Goal: Find specific page/section: Find specific page/section

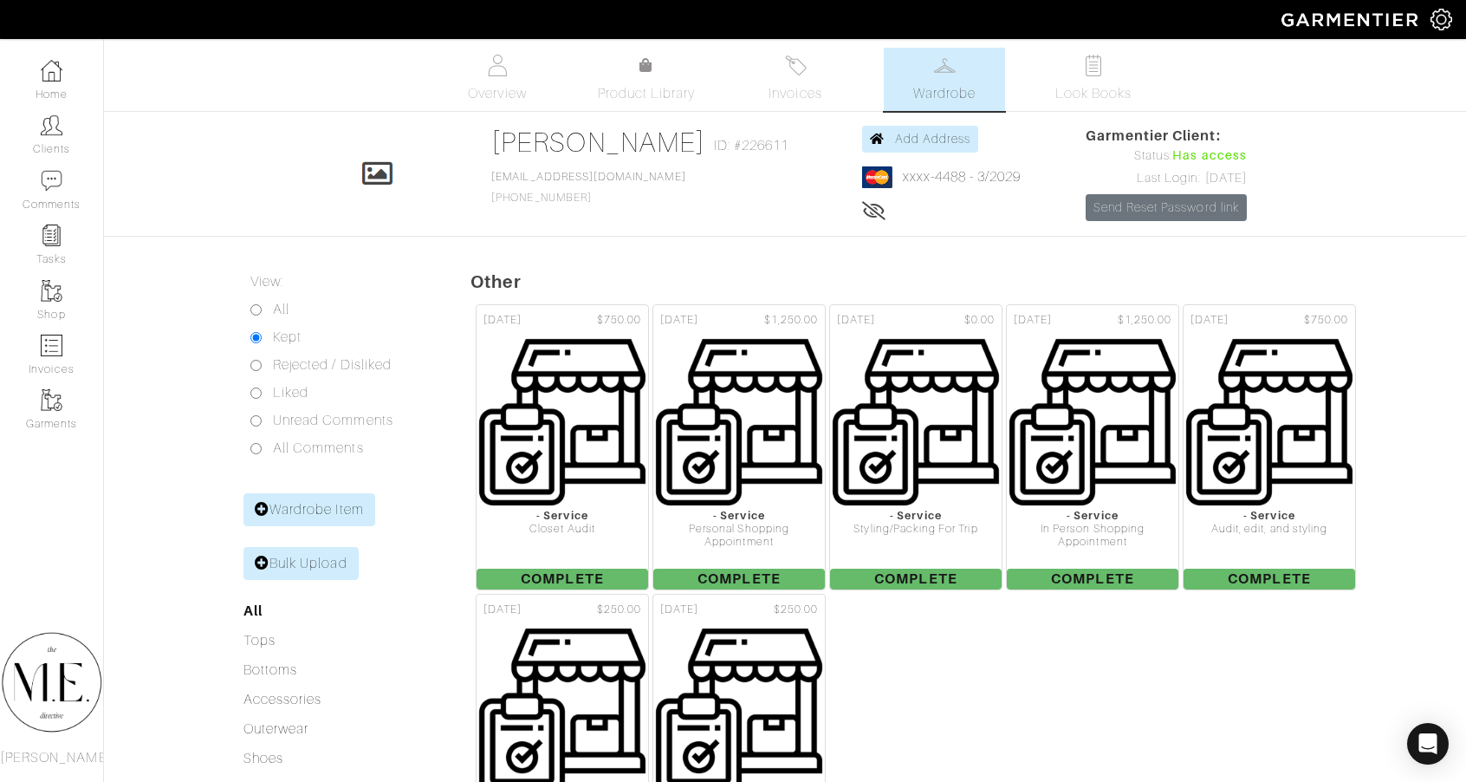
click at [88, 128] on link "Clients" at bounding box center [51, 134] width 103 height 55
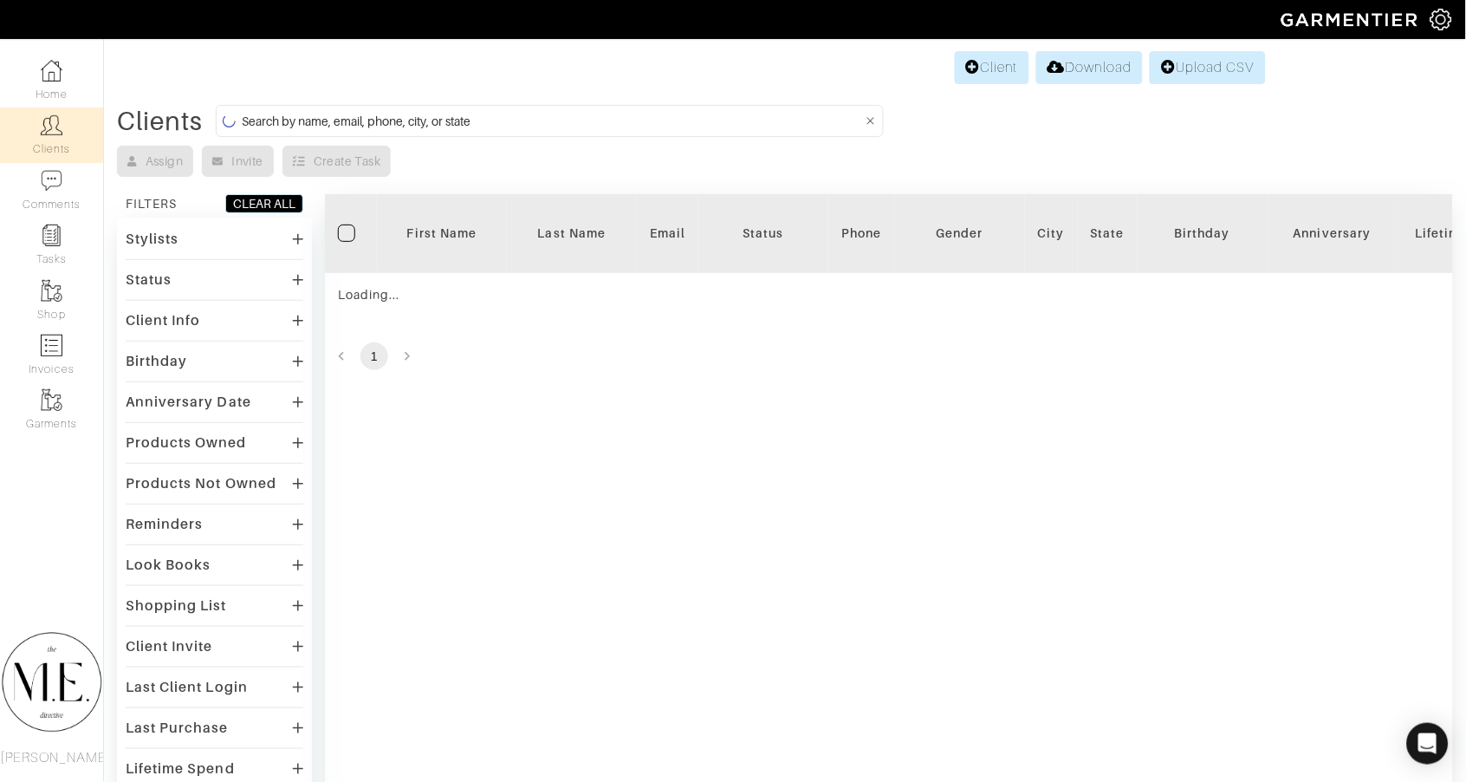
click at [671, 131] on form at bounding box center [550, 121] width 668 height 32
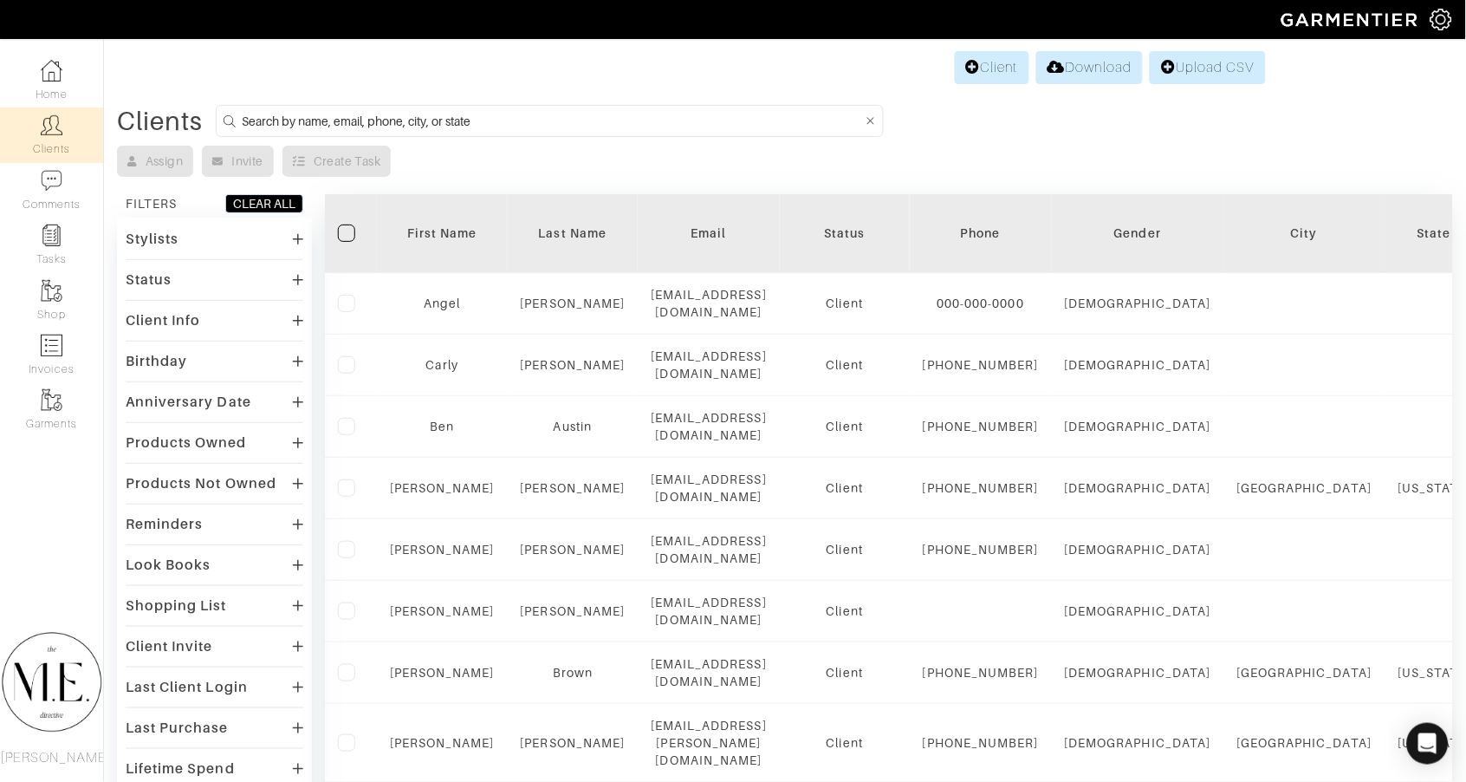
click at [671, 120] on input at bounding box center [552, 121] width 621 height 22
type input "[PERSON_NAME]"
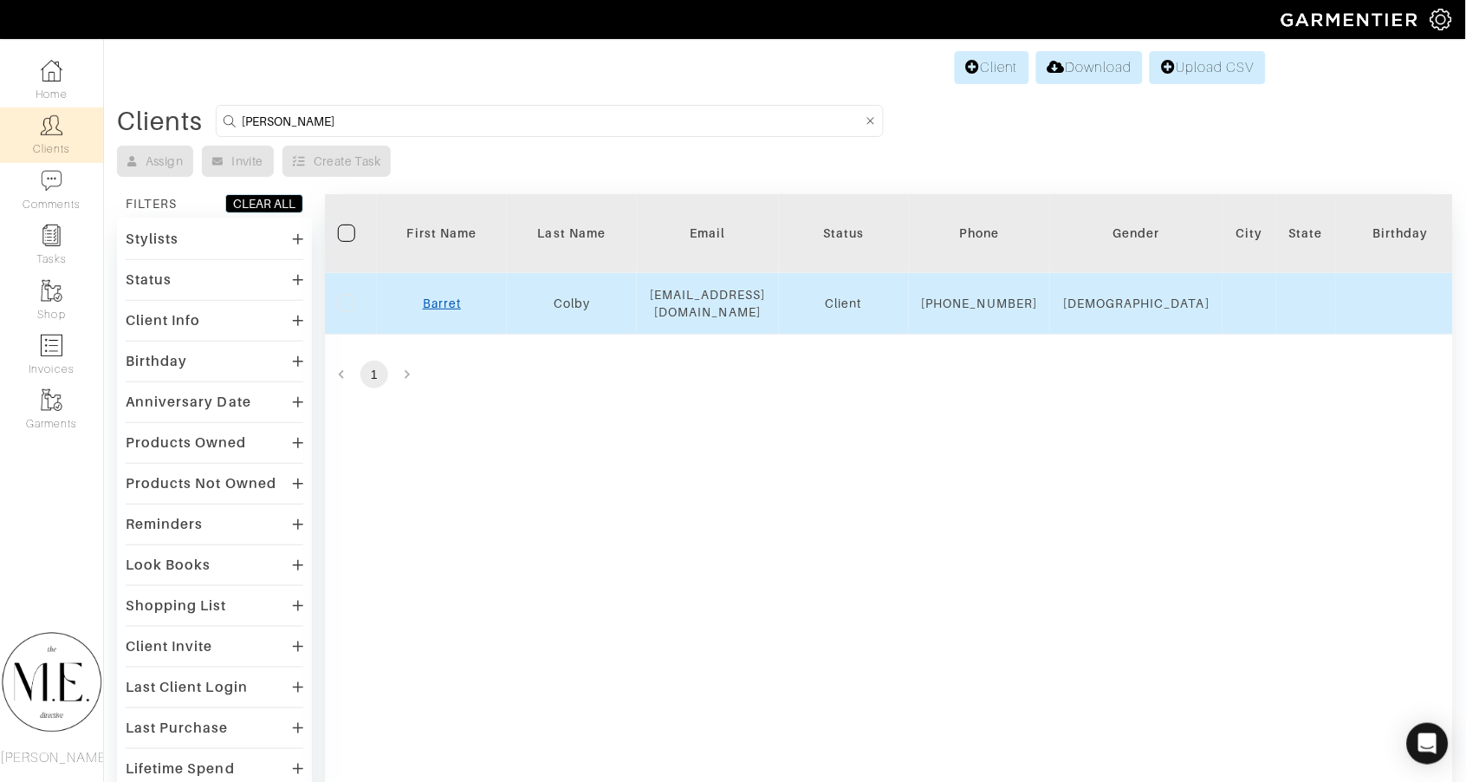
click at [437, 310] on link "Barret" at bounding box center [442, 303] width 38 height 14
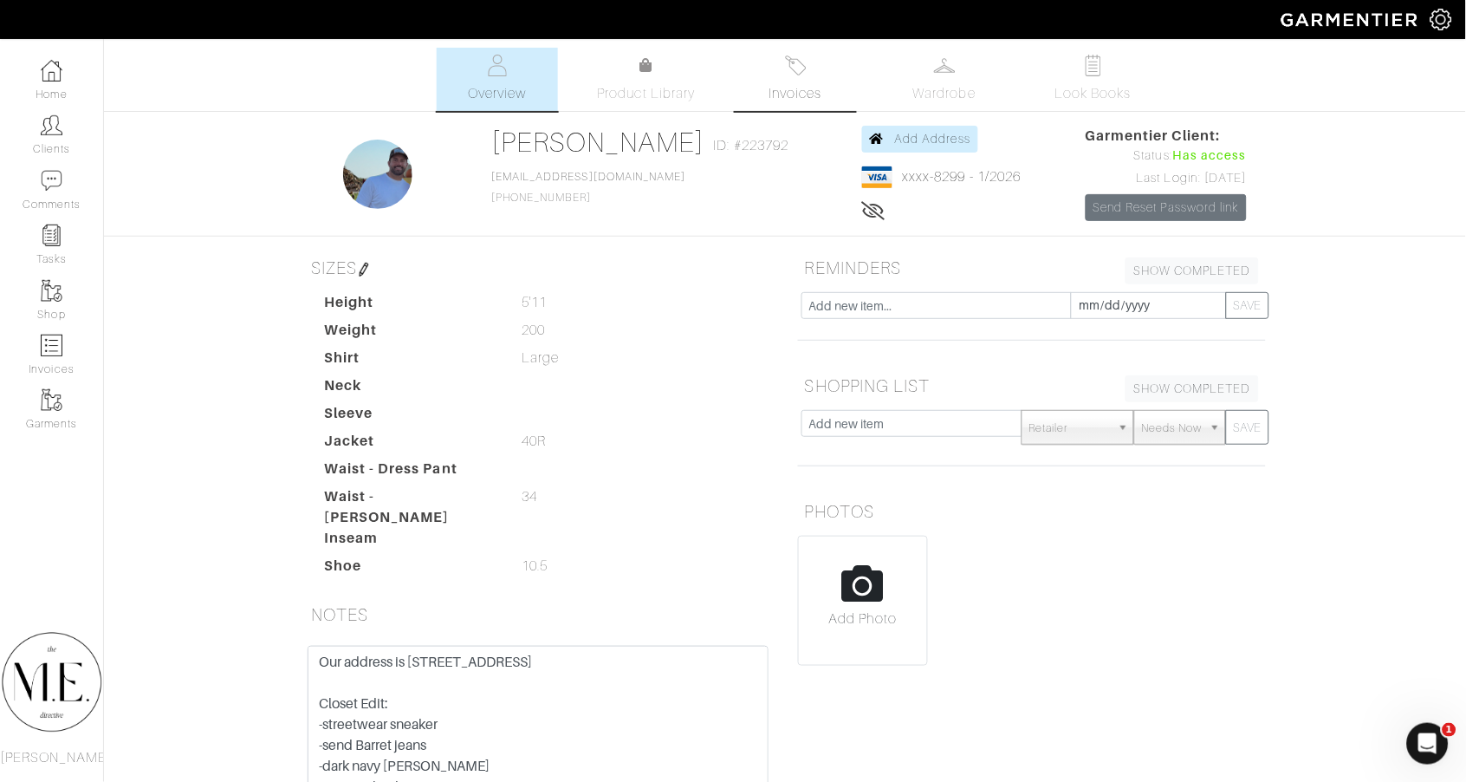
click at [769, 91] on span "Invoices" at bounding box center [795, 93] width 53 height 21
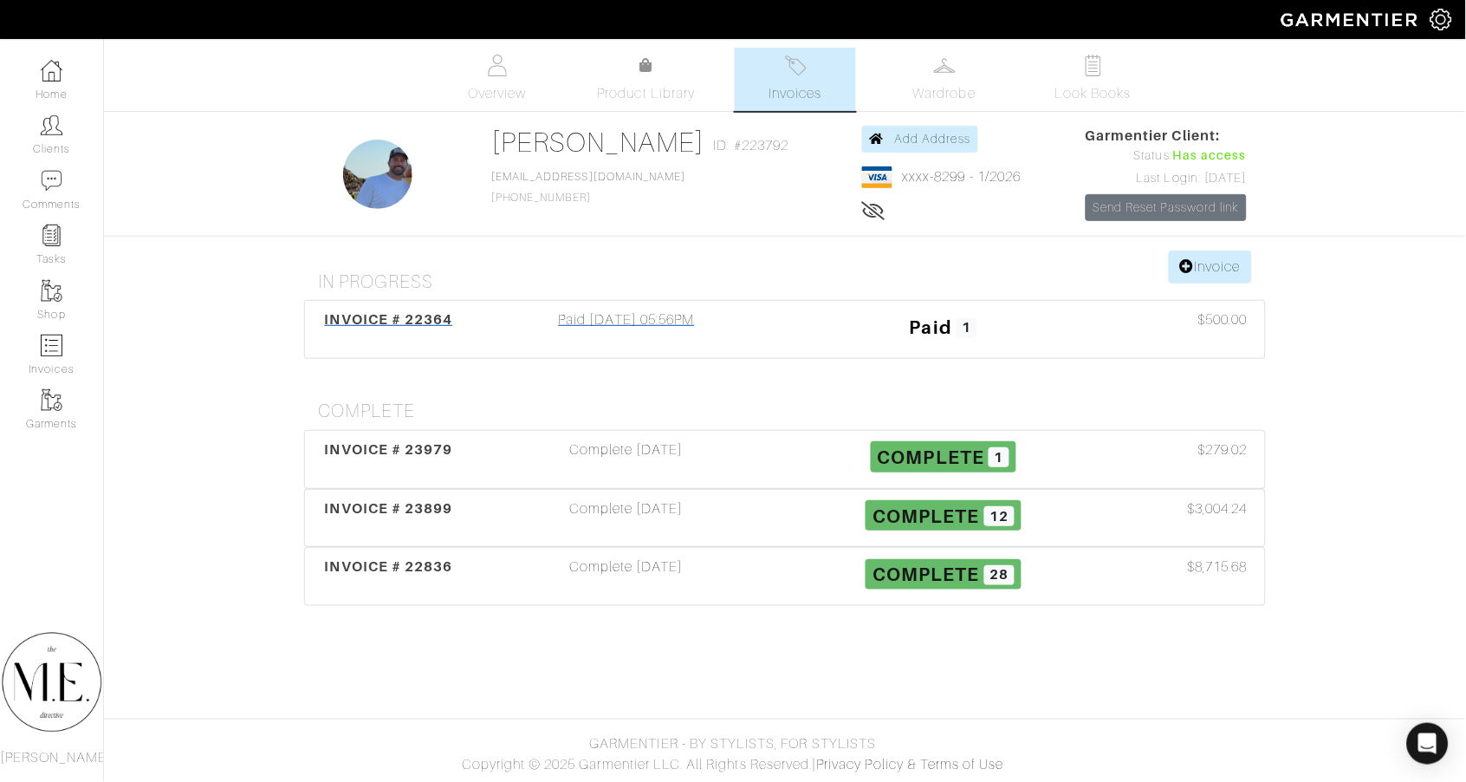
click at [638, 318] on div "Paid 01/15/25 05:56PM" at bounding box center [626, 329] width 317 height 40
click at [940, 72] on img at bounding box center [945, 66] width 22 height 22
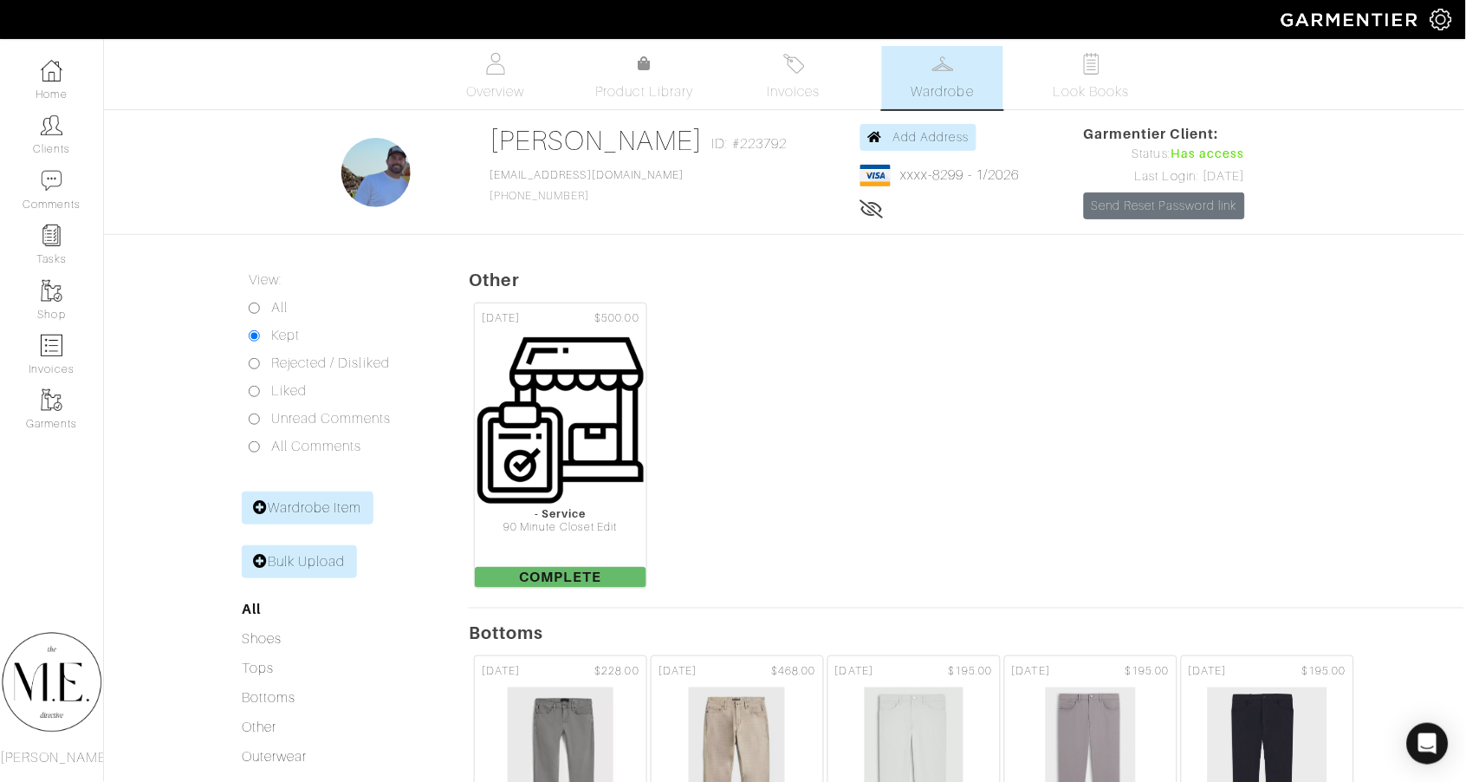
scroll to position [0, 3]
